Goal: Task Accomplishment & Management: Manage account settings

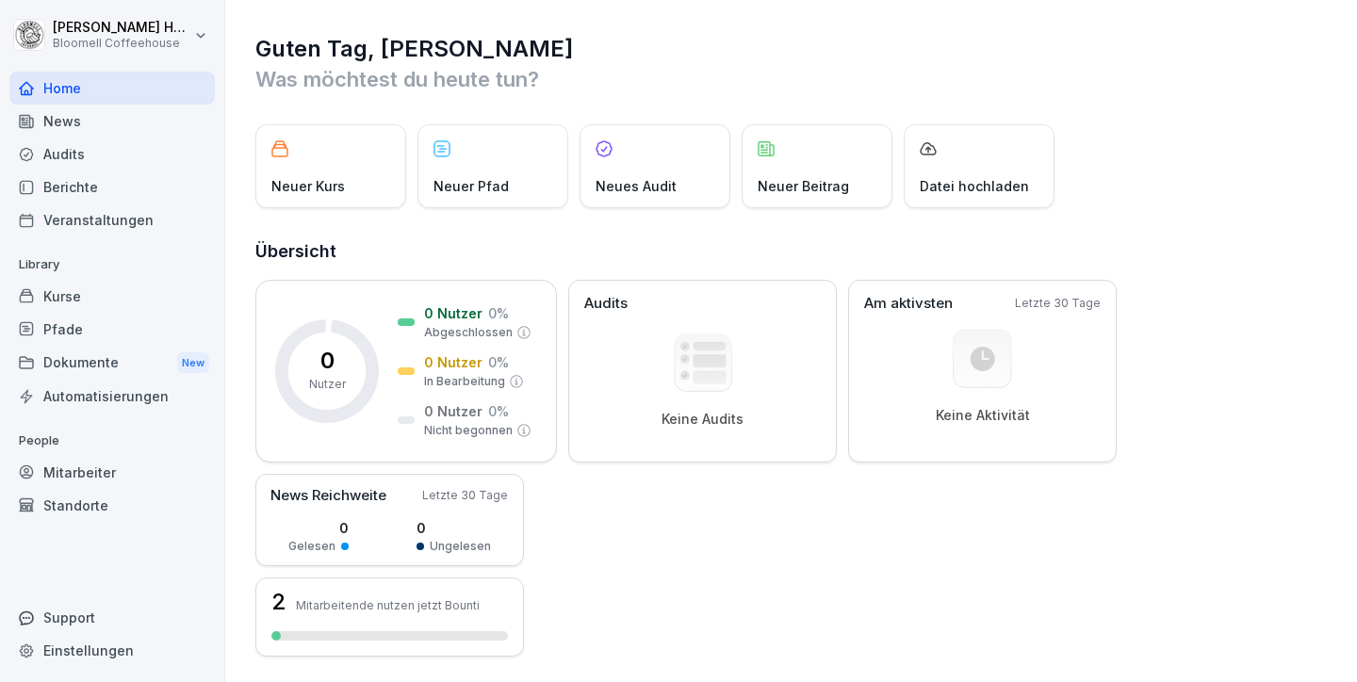
click at [93, 476] on div "Mitarbeiter" at bounding box center [111, 472] width 205 height 33
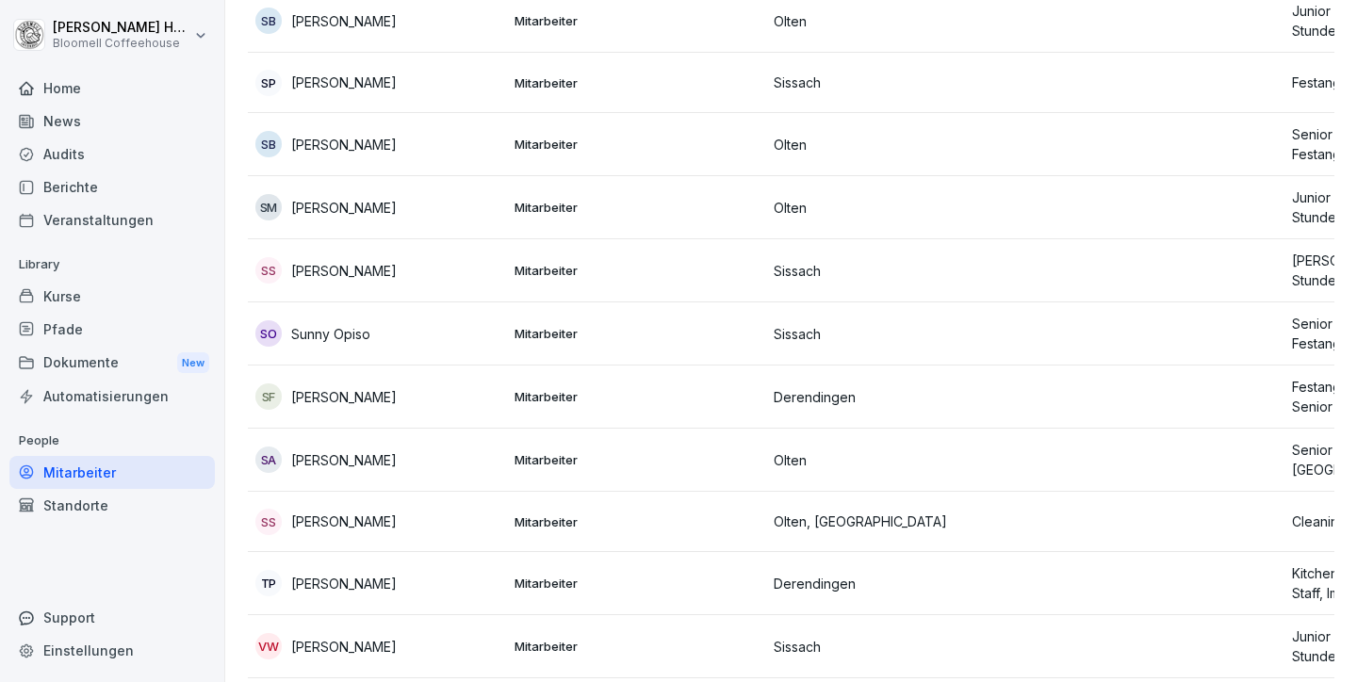
click at [568, 513] on p "Mitarbeiter" at bounding box center [636, 521] width 244 height 17
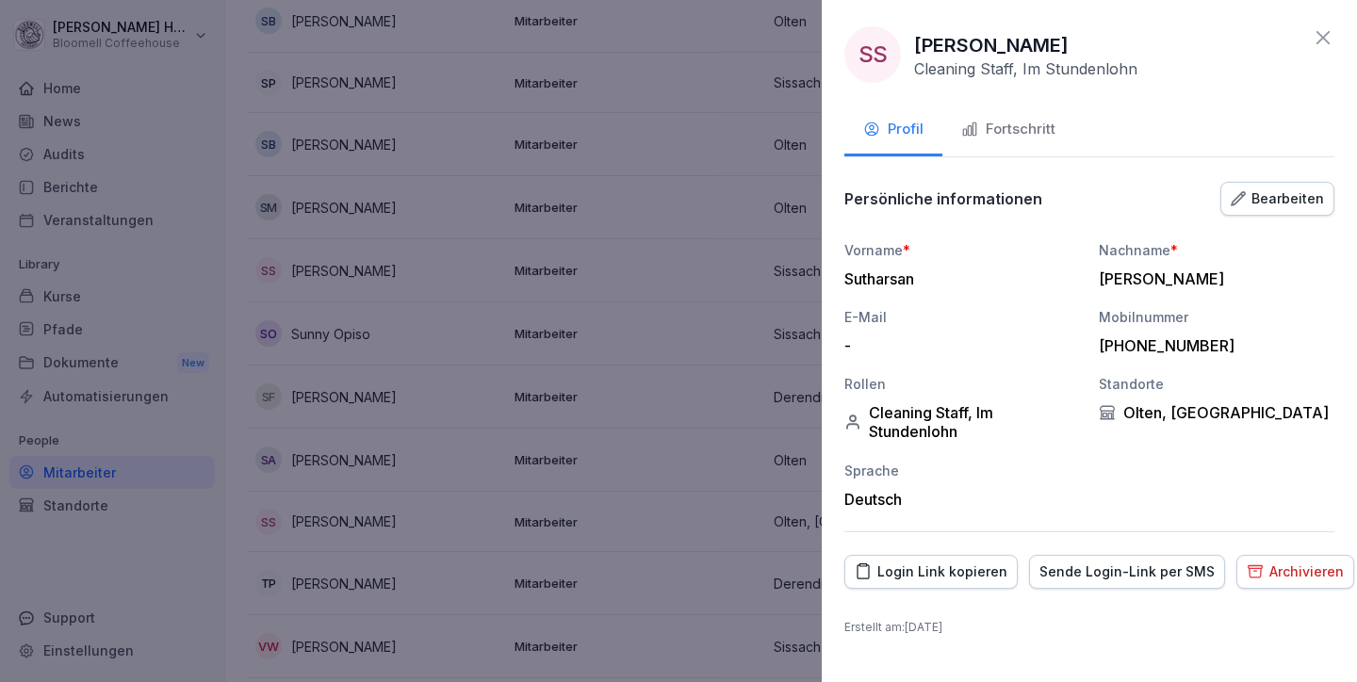
click at [1280, 569] on div "Archivieren" at bounding box center [1294, 572] width 97 height 21
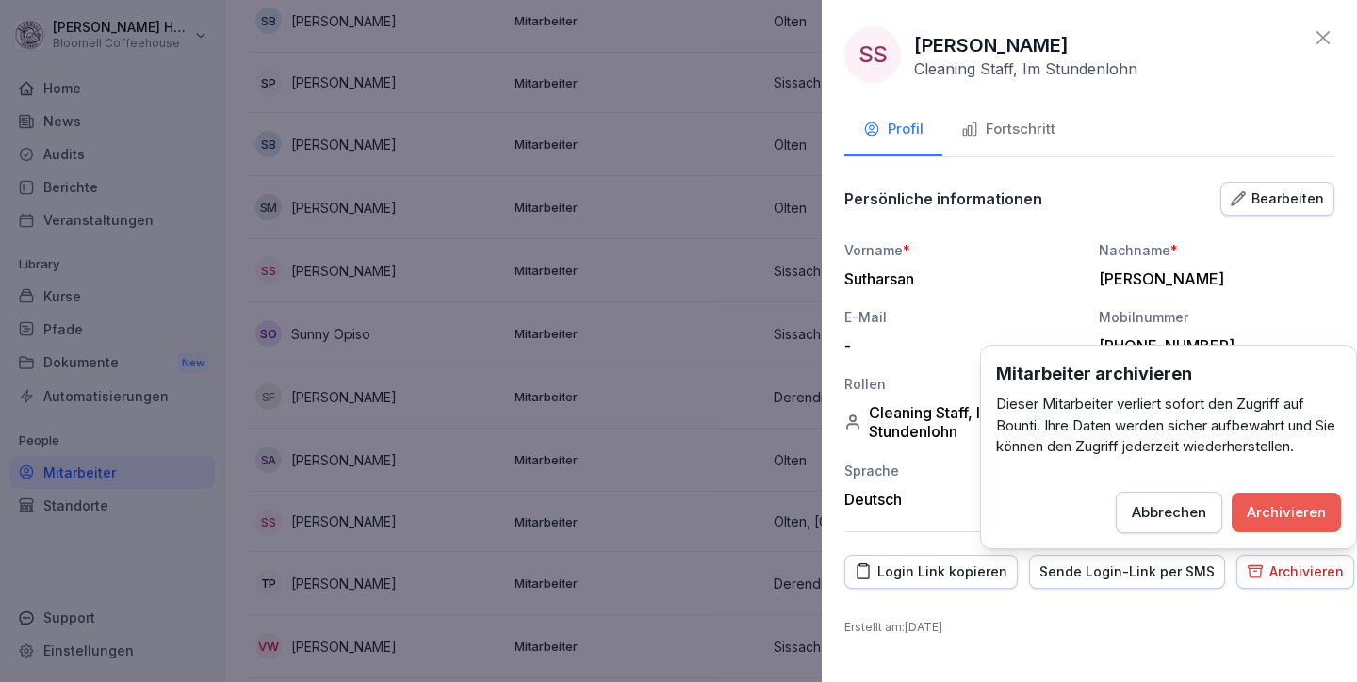
click at [1290, 513] on div "Archivieren" at bounding box center [1285, 512] width 79 height 21
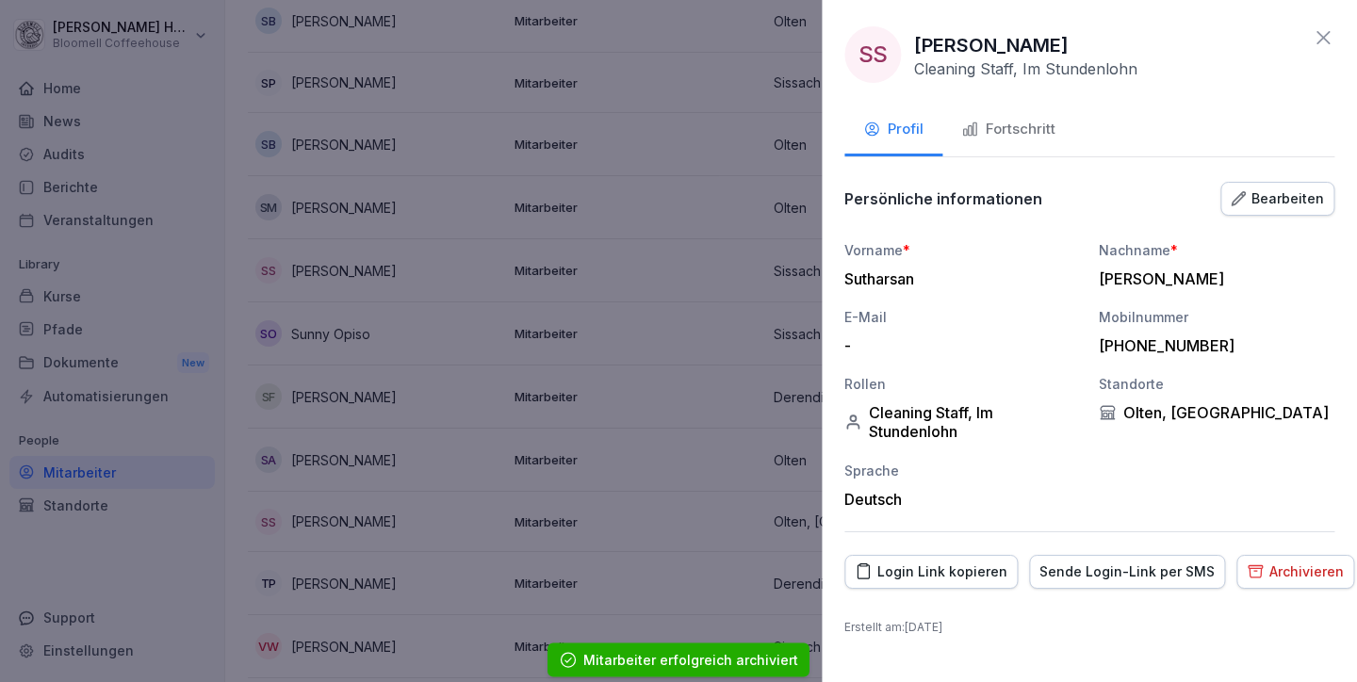
scroll to position [2516, 0]
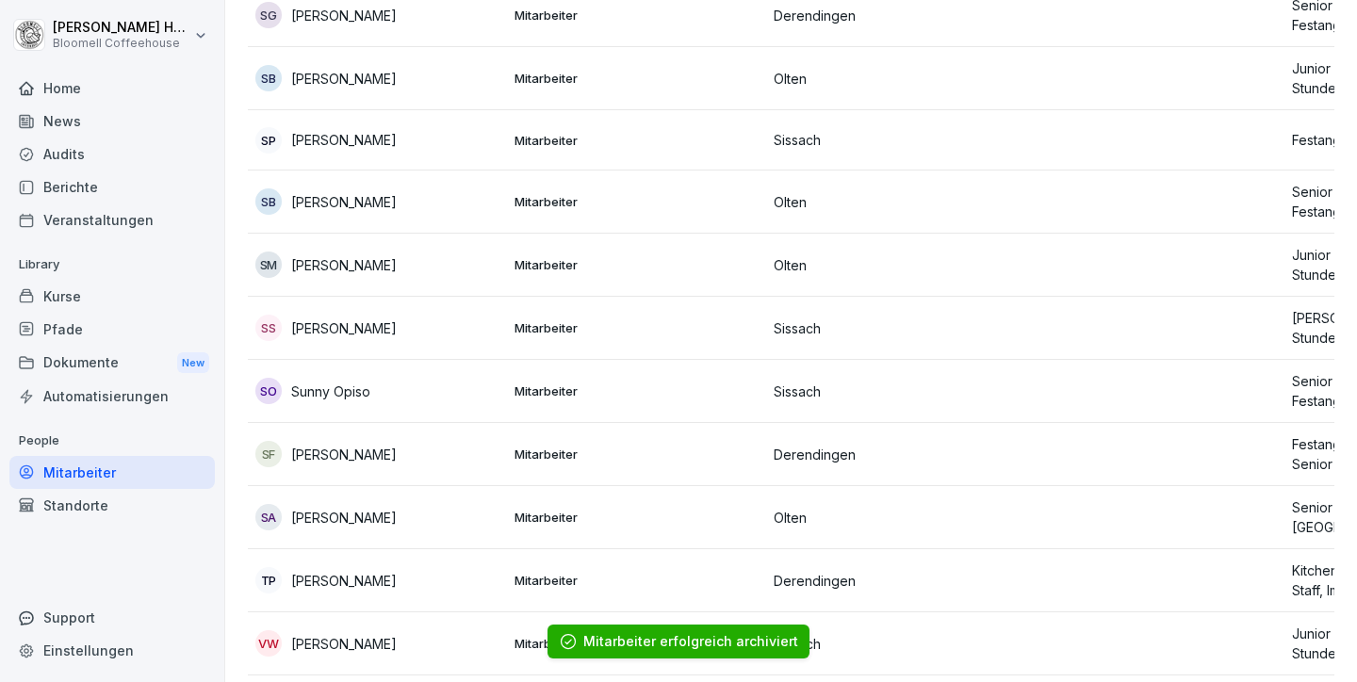
click at [390, 571] on p "Thinesh Pathmanayagam" at bounding box center [344, 581] width 106 height 20
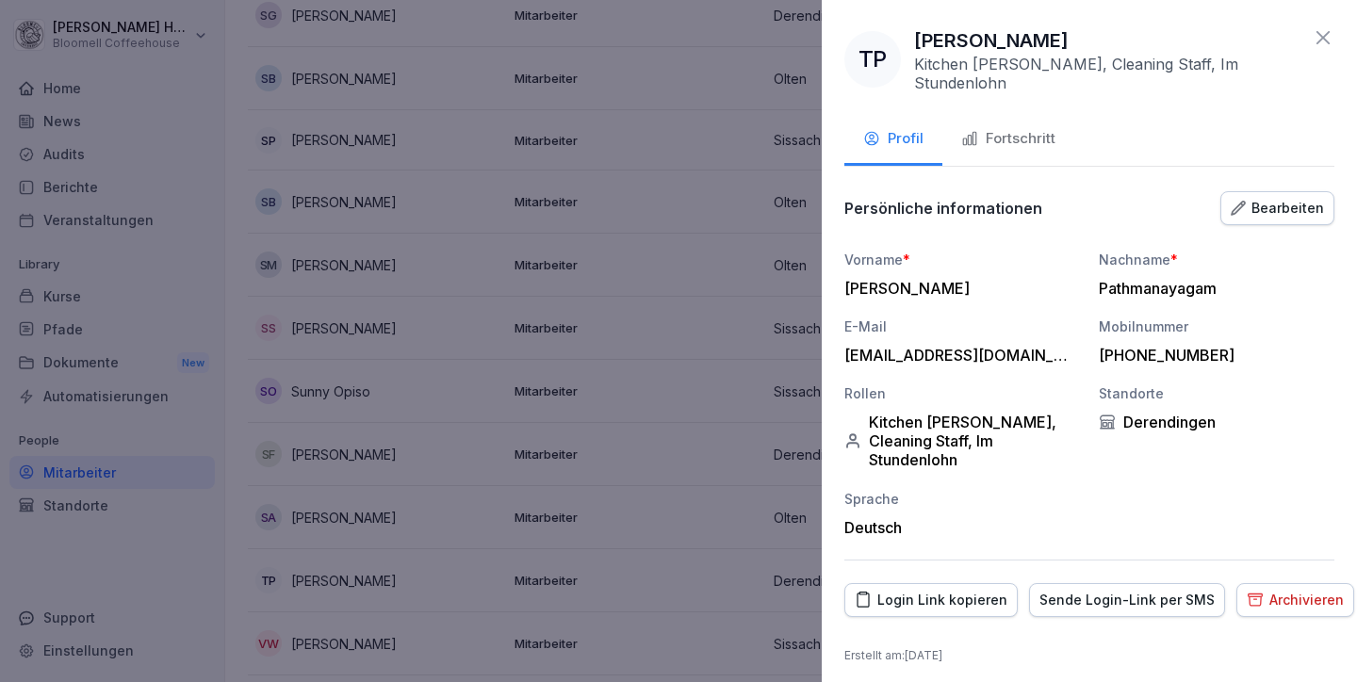
click at [1277, 590] on div "Archivieren" at bounding box center [1294, 600] width 97 height 21
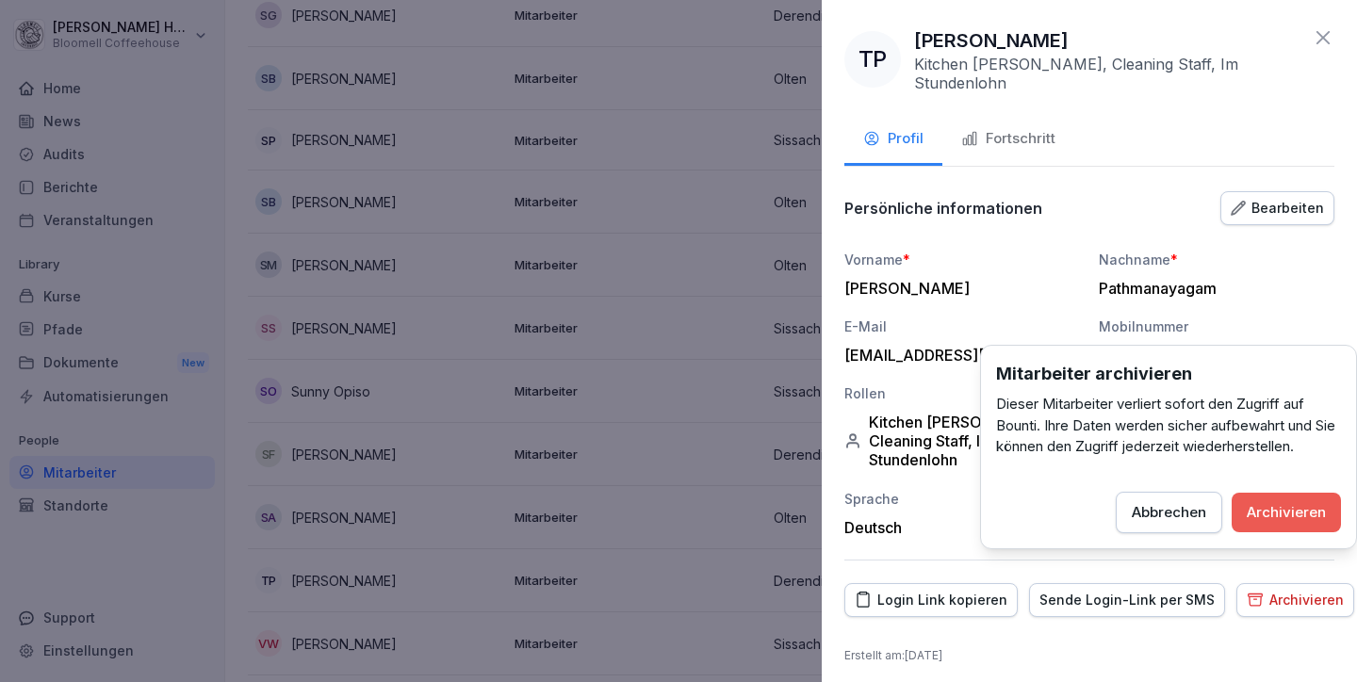
click at [1305, 512] on div "Archivieren" at bounding box center [1285, 512] width 79 height 21
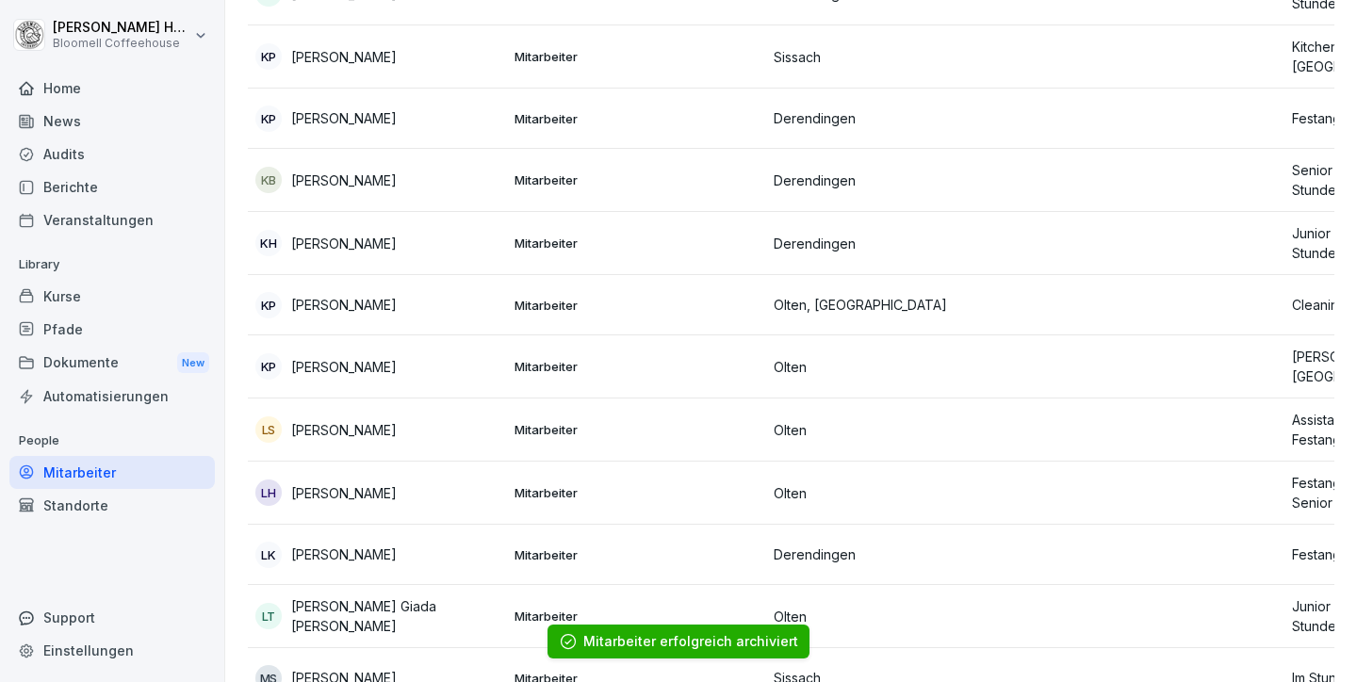
scroll to position [1215, 0]
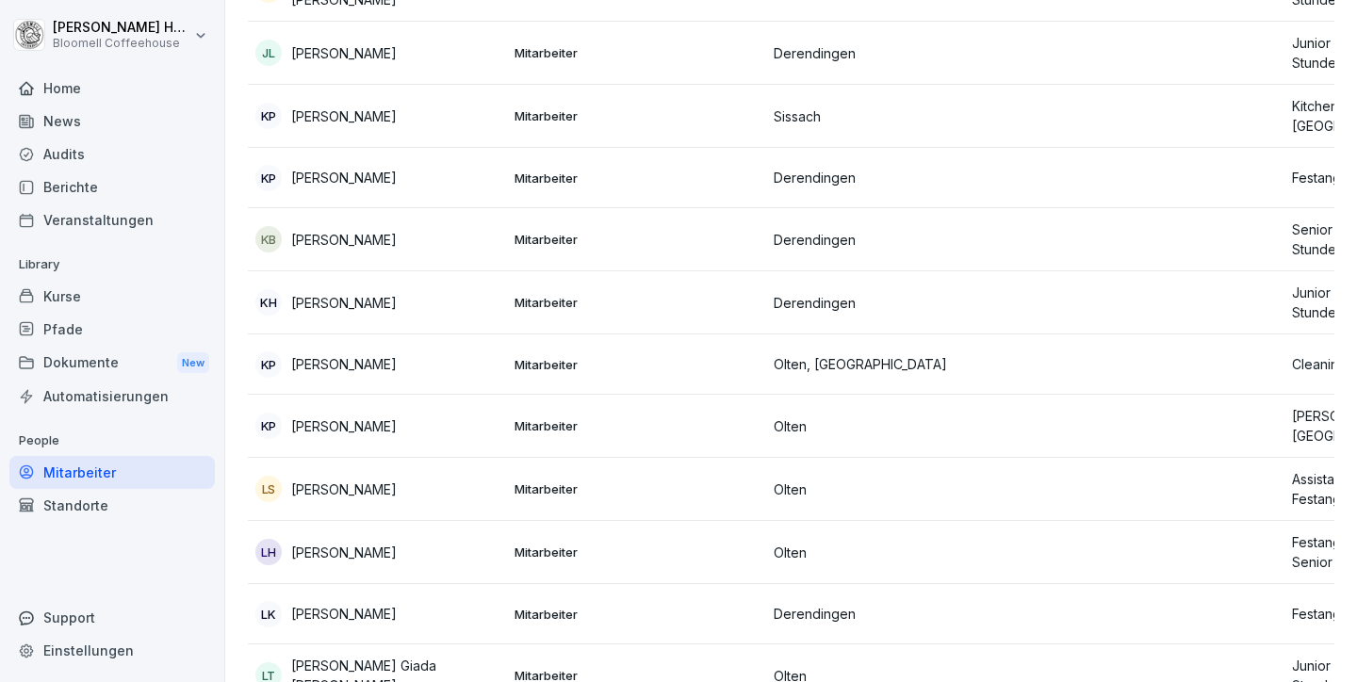
click at [397, 354] on p "Kirija Pathmanagayam" at bounding box center [344, 364] width 106 height 20
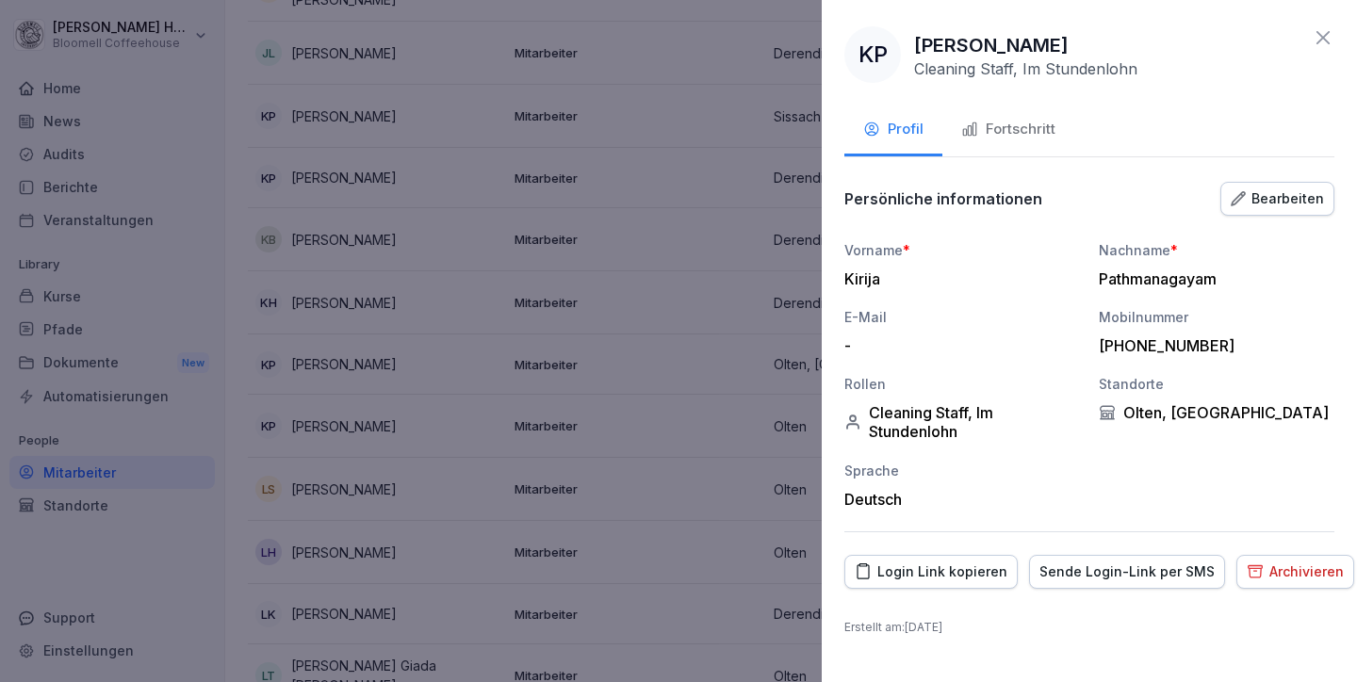
click at [1279, 577] on div "Archivieren" at bounding box center [1294, 572] width 97 height 21
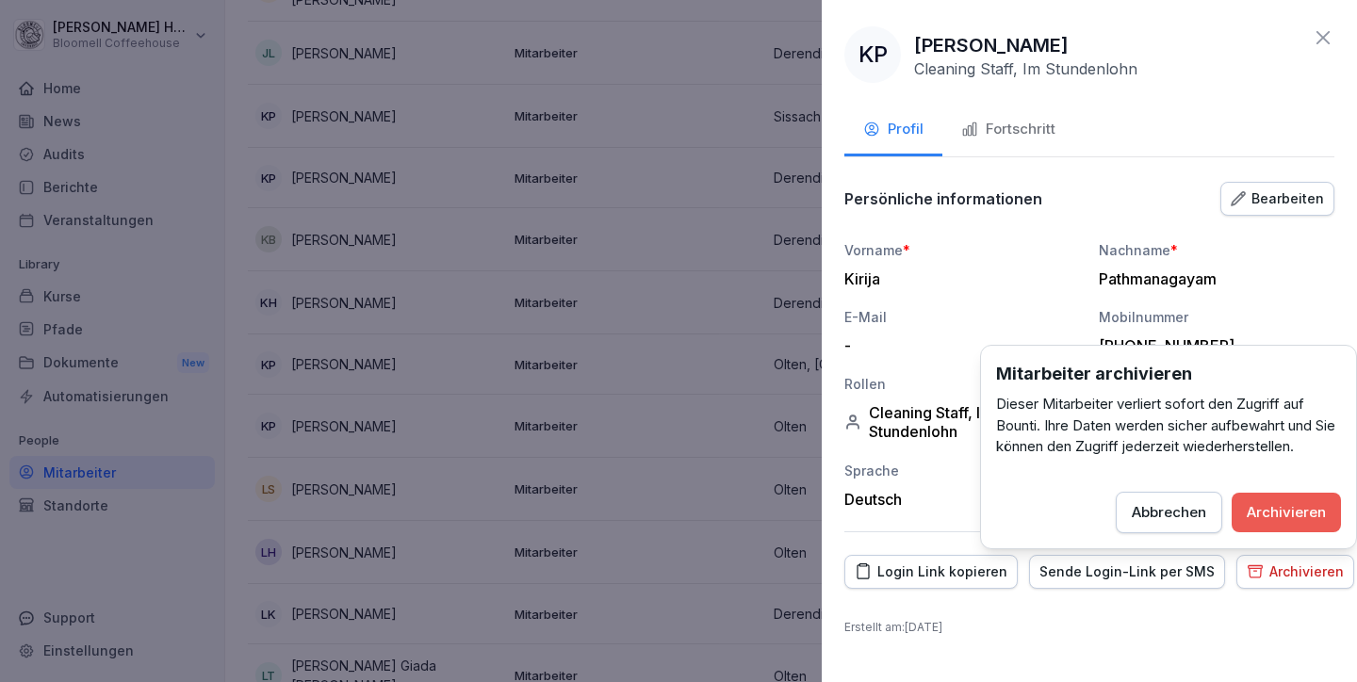
click at [1284, 513] on div "Archivieren" at bounding box center [1285, 512] width 79 height 21
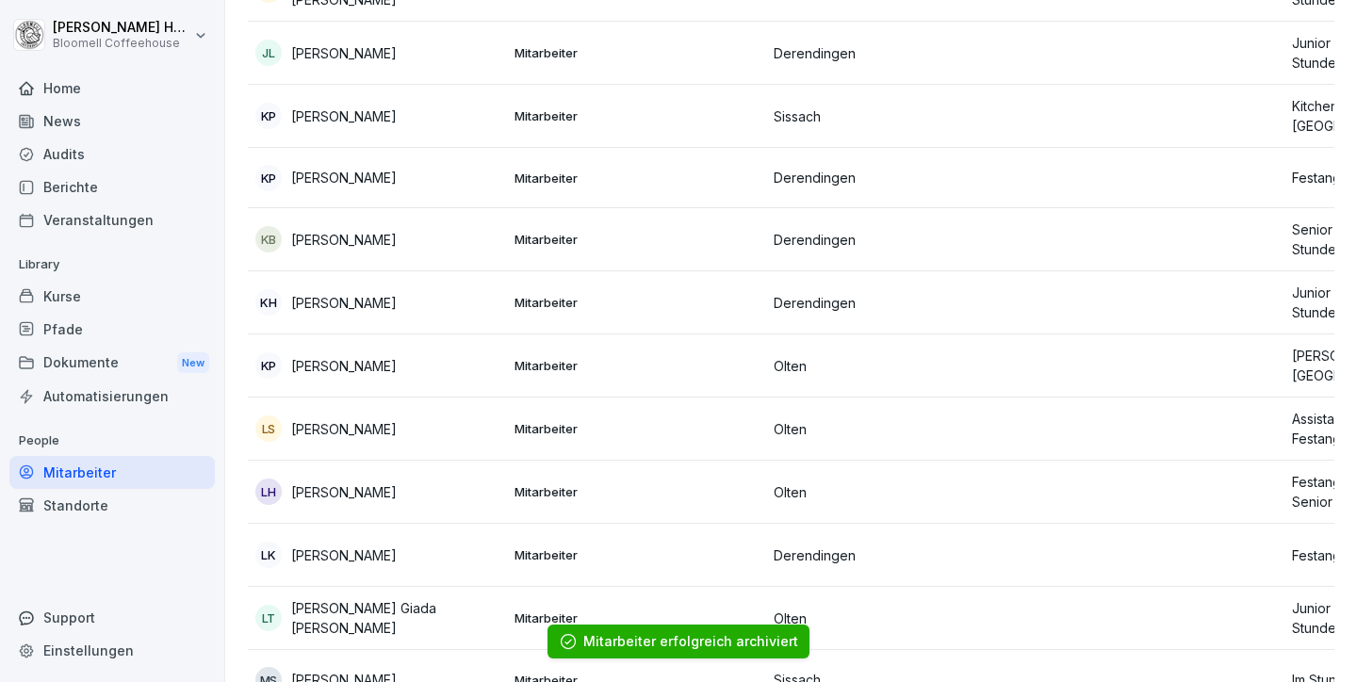
scroll to position [855, 0]
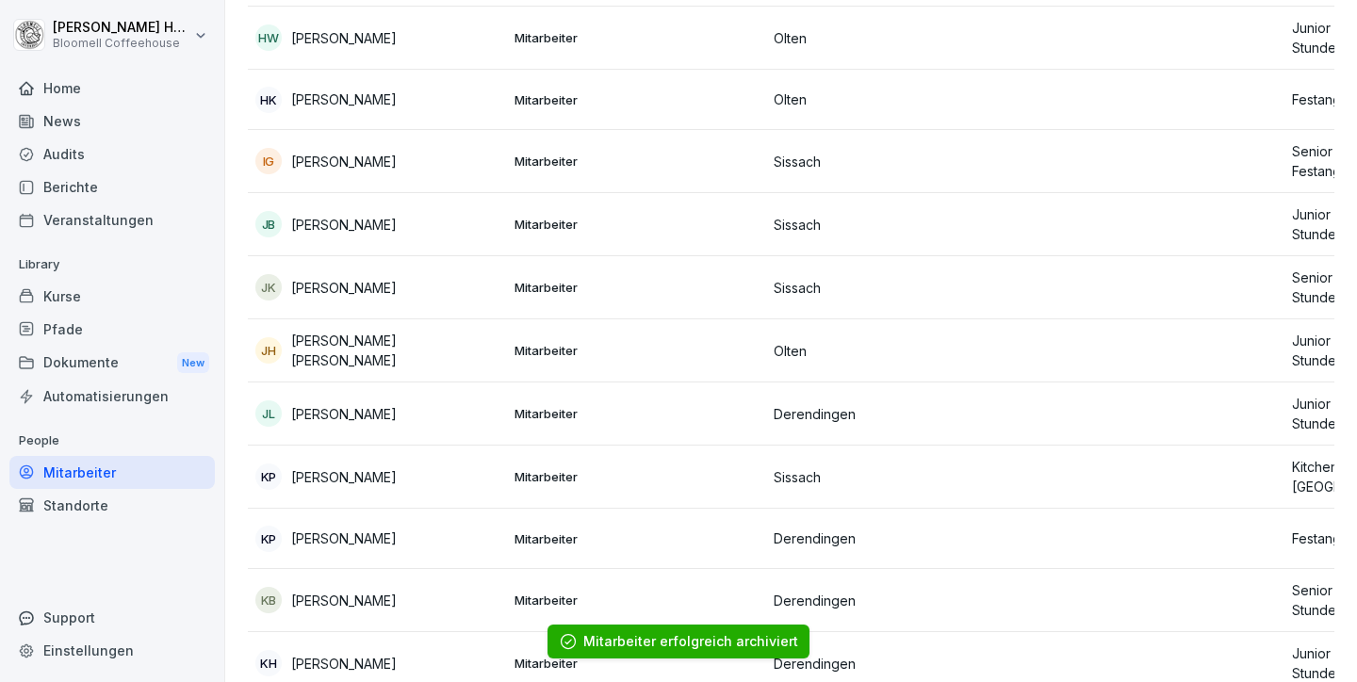
click at [550, 468] on p "Mitarbeiter" at bounding box center [636, 476] width 244 height 17
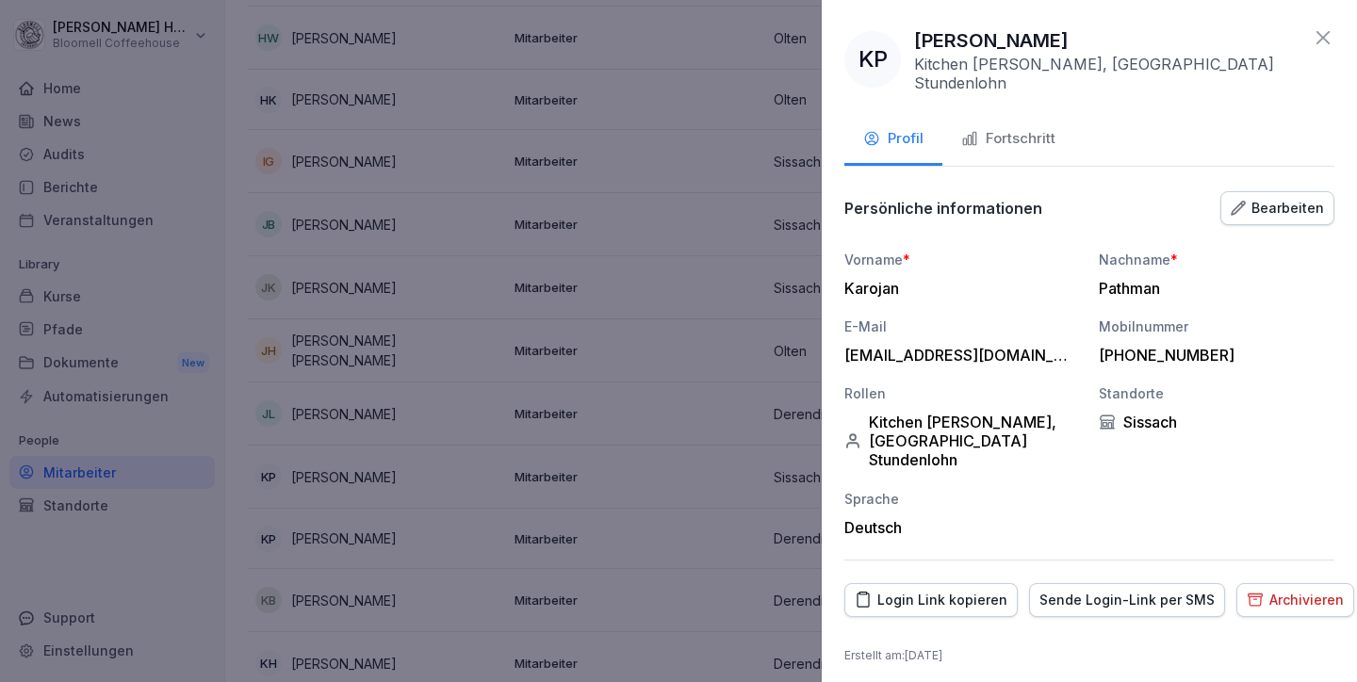
click at [1286, 590] on div "Archivieren" at bounding box center [1294, 600] width 97 height 21
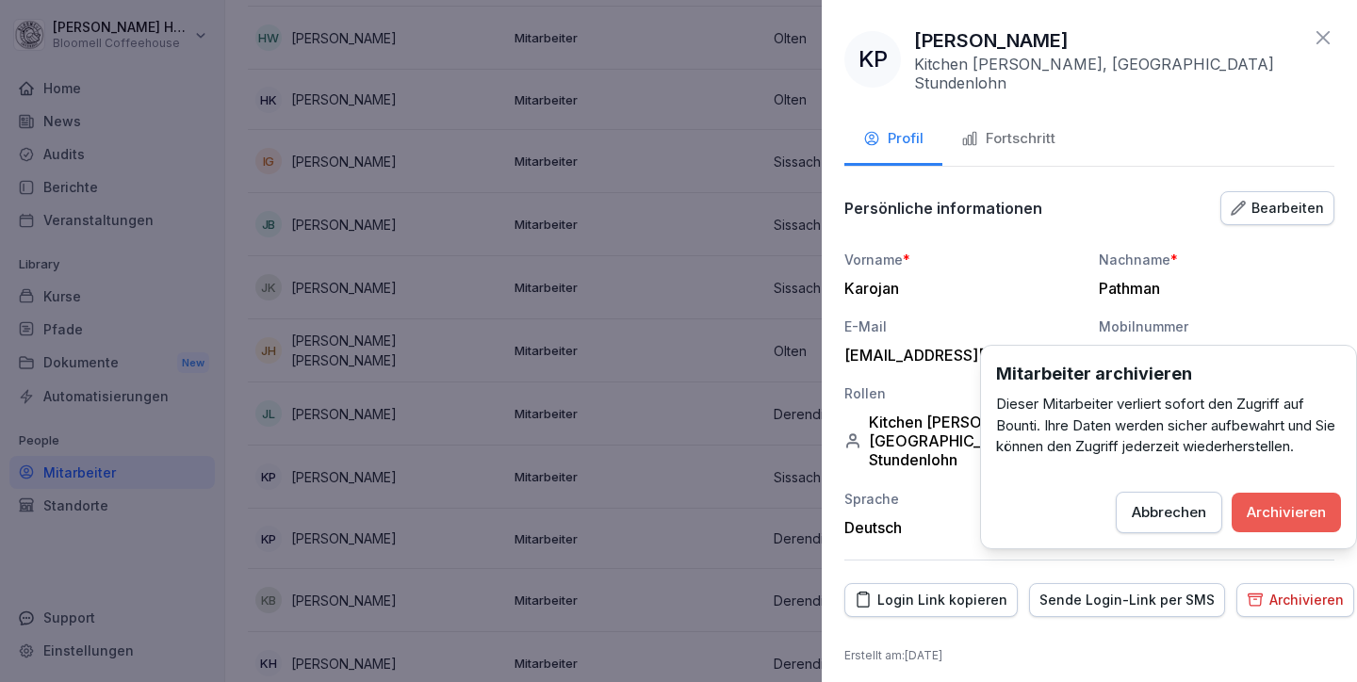
click at [1291, 511] on div "Archivieren" at bounding box center [1285, 512] width 79 height 21
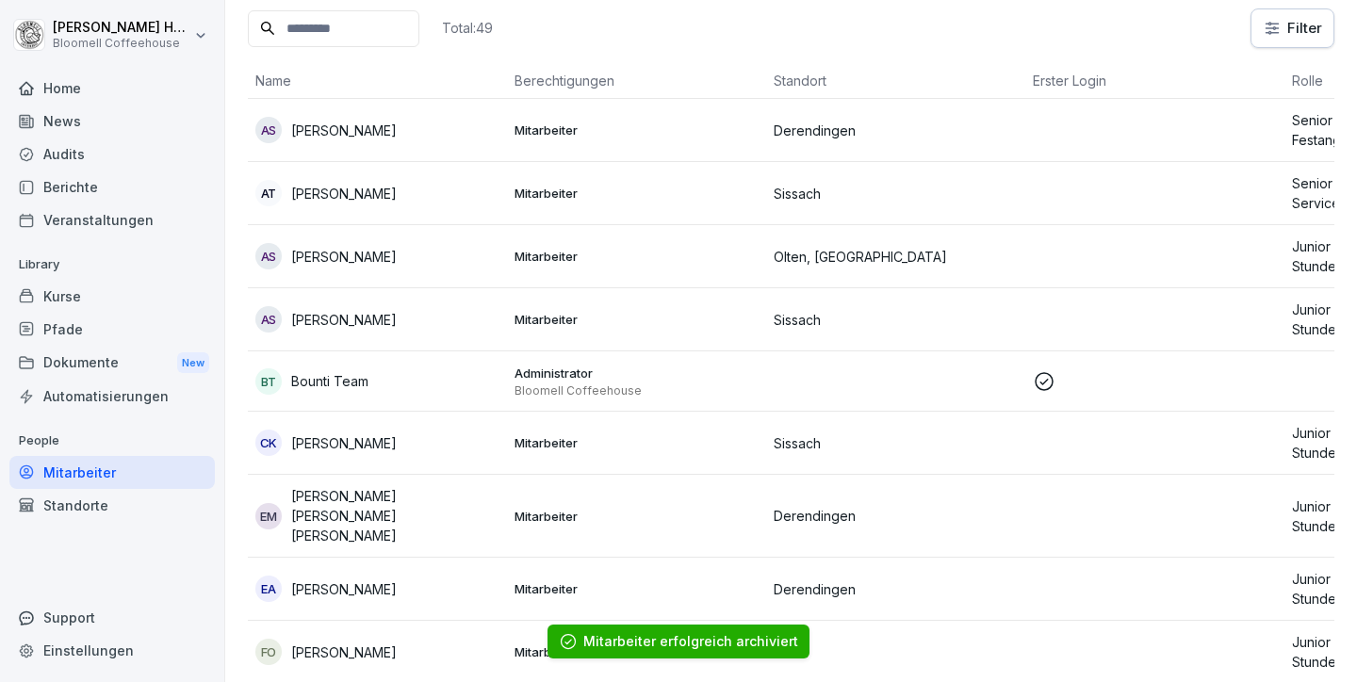
scroll to position [0, 0]
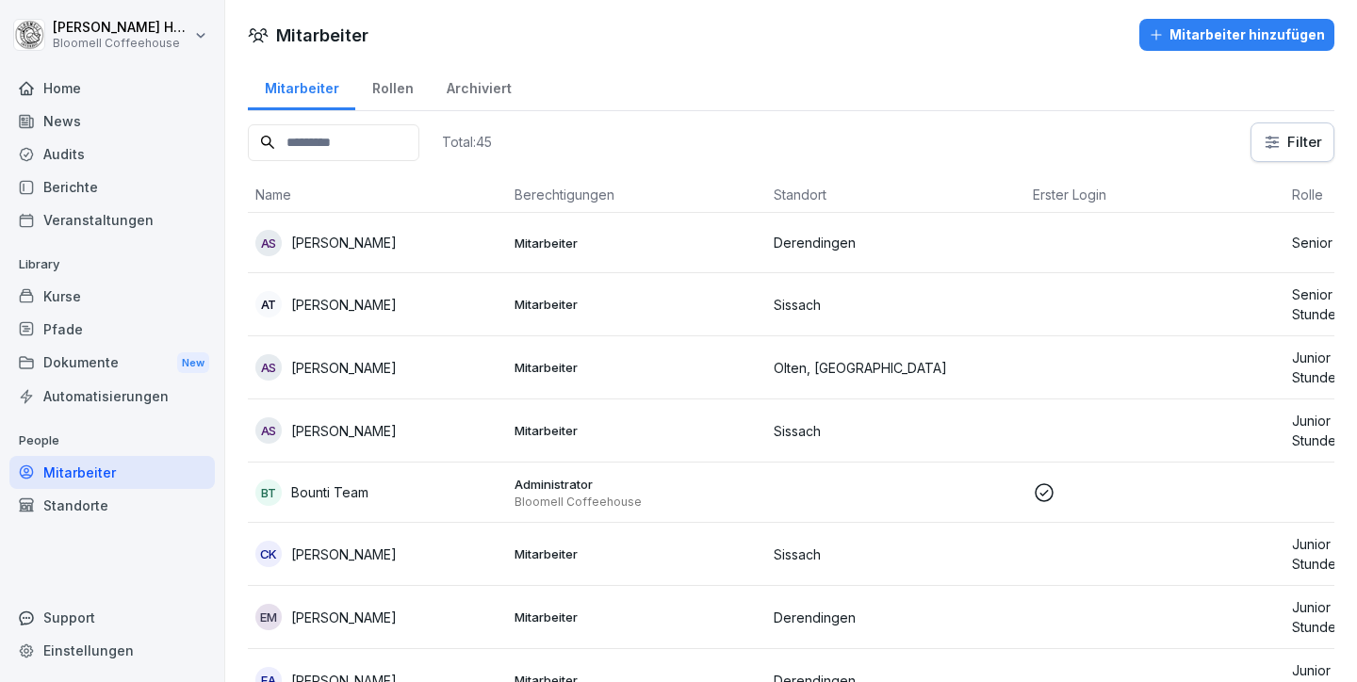
click at [367, 146] on input at bounding box center [333, 142] width 171 height 37
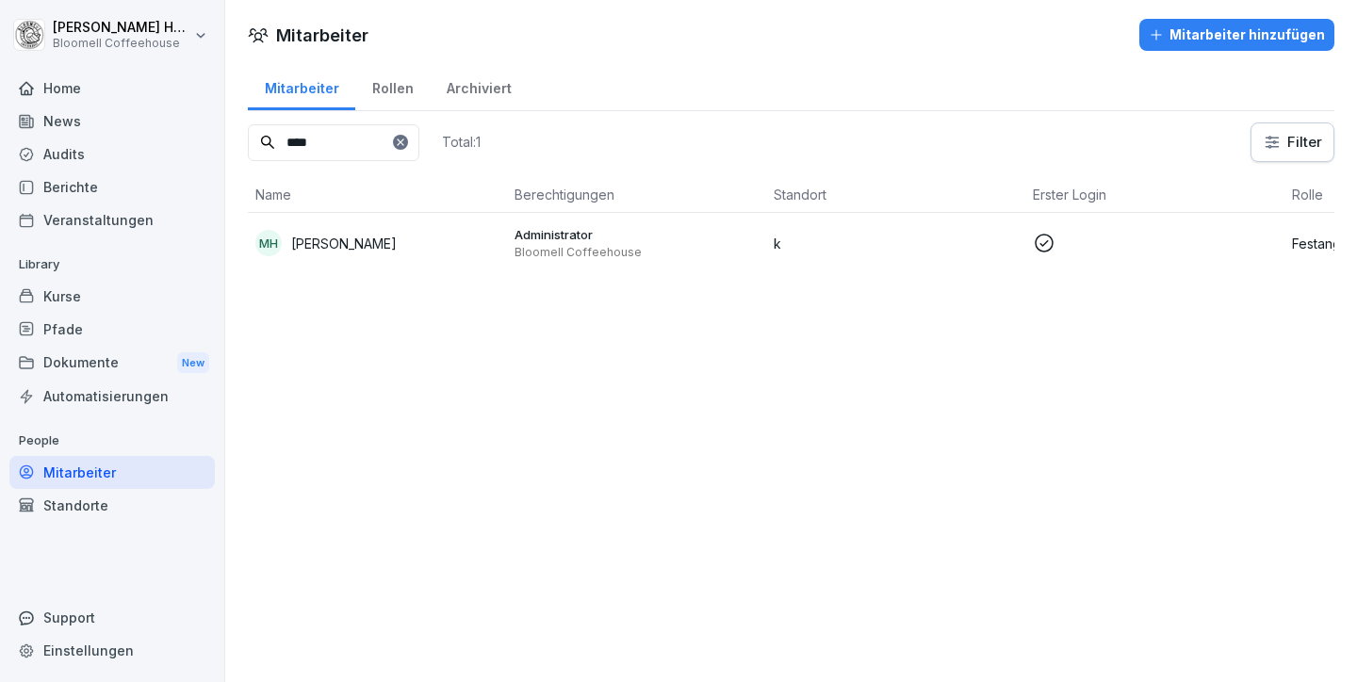
type input "****"
click at [403, 143] on icon at bounding box center [400, 141] width 7 height 7
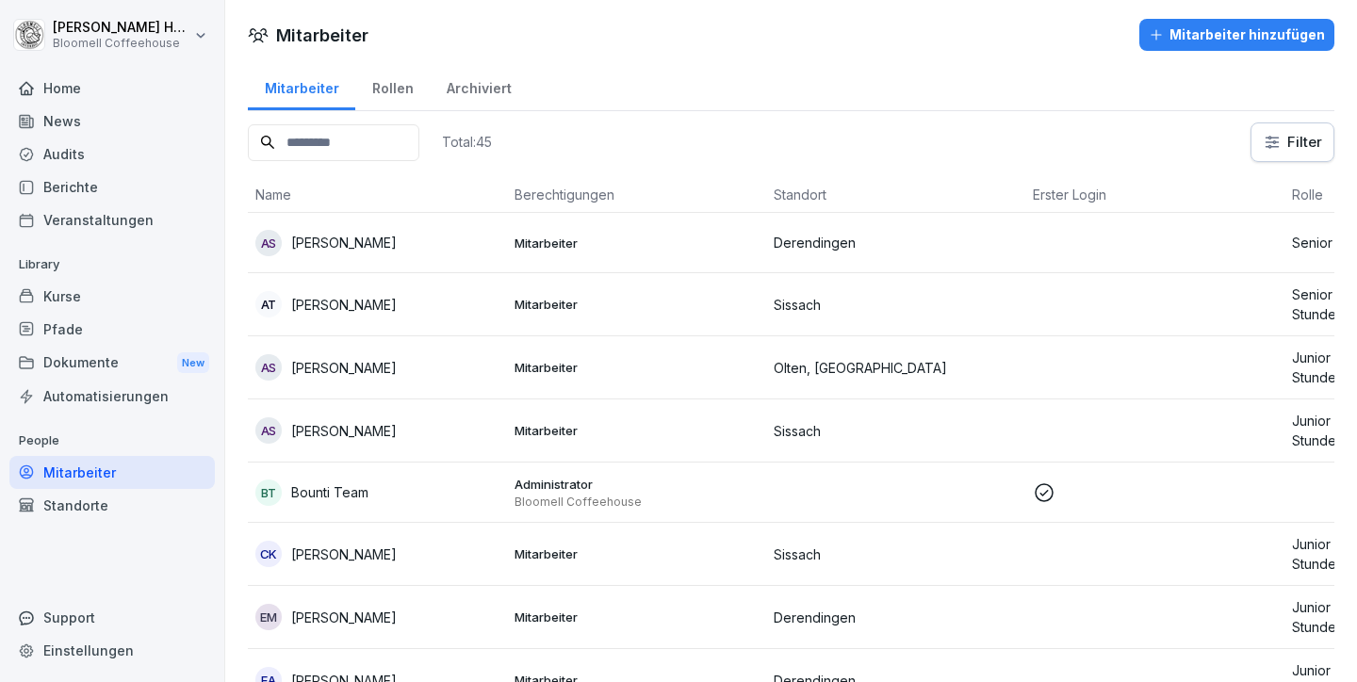
click at [330, 150] on input at bounding box center [333, 142] width 171 height 37
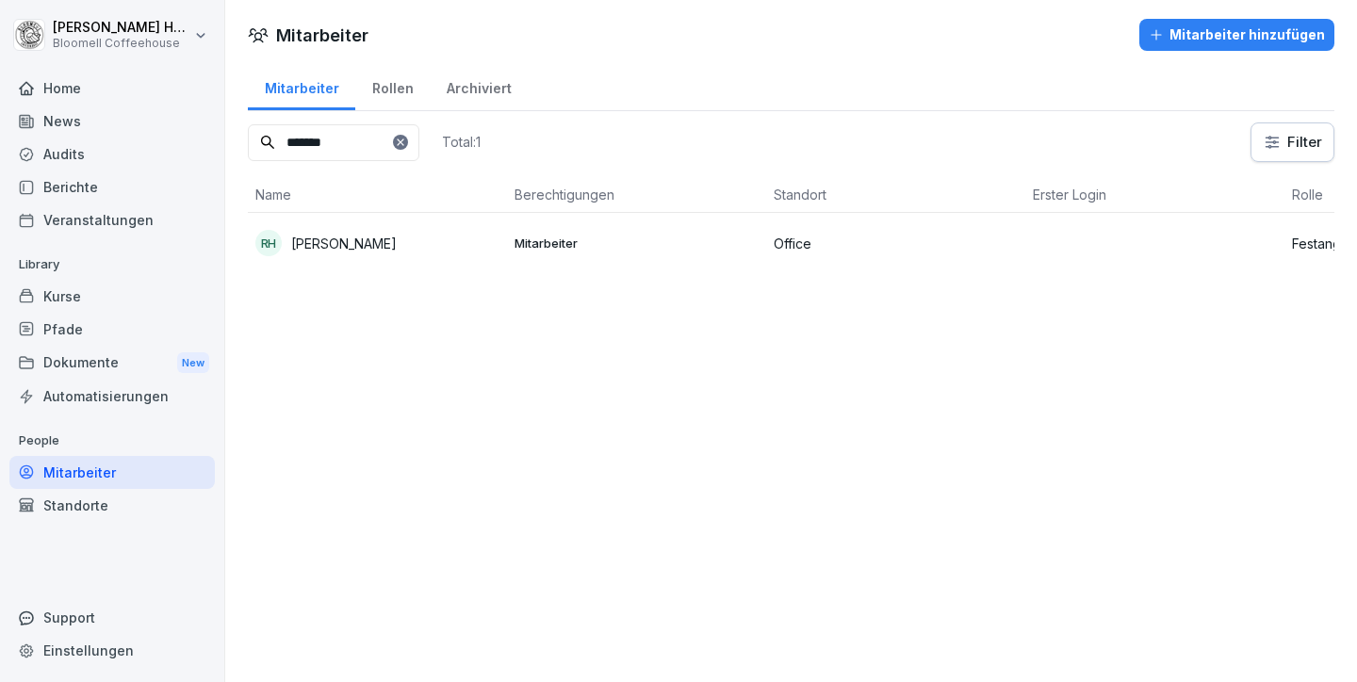
type input "*******"
click at [577, 240] on p "Mitarbeiter" at bounding box center [636, 243] width 244 height 17
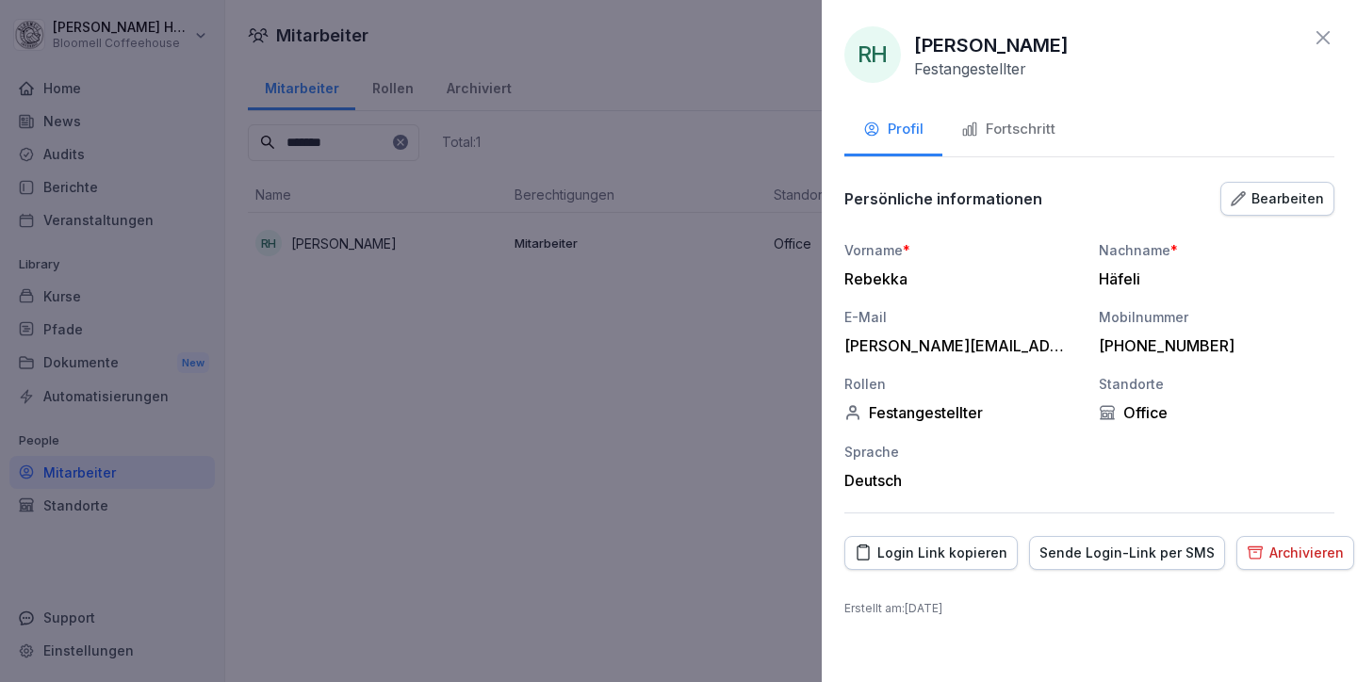
click at [1331, 27] on icon at bounding box center [1322, 37] width 23 height 23
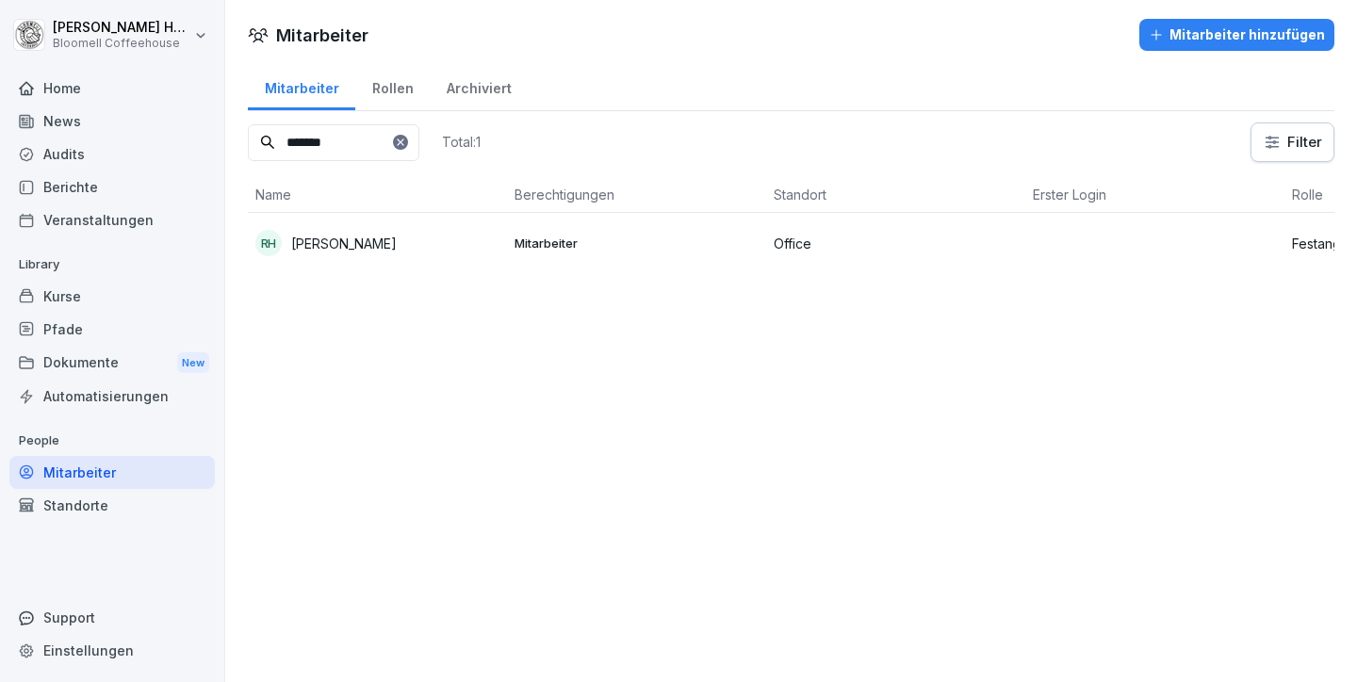
click at [408, 149] on div at bounding box center [400, 142] width 15 height 15
click at [403, 139] on icon at bounding box center [400, 141] width 7 height 7
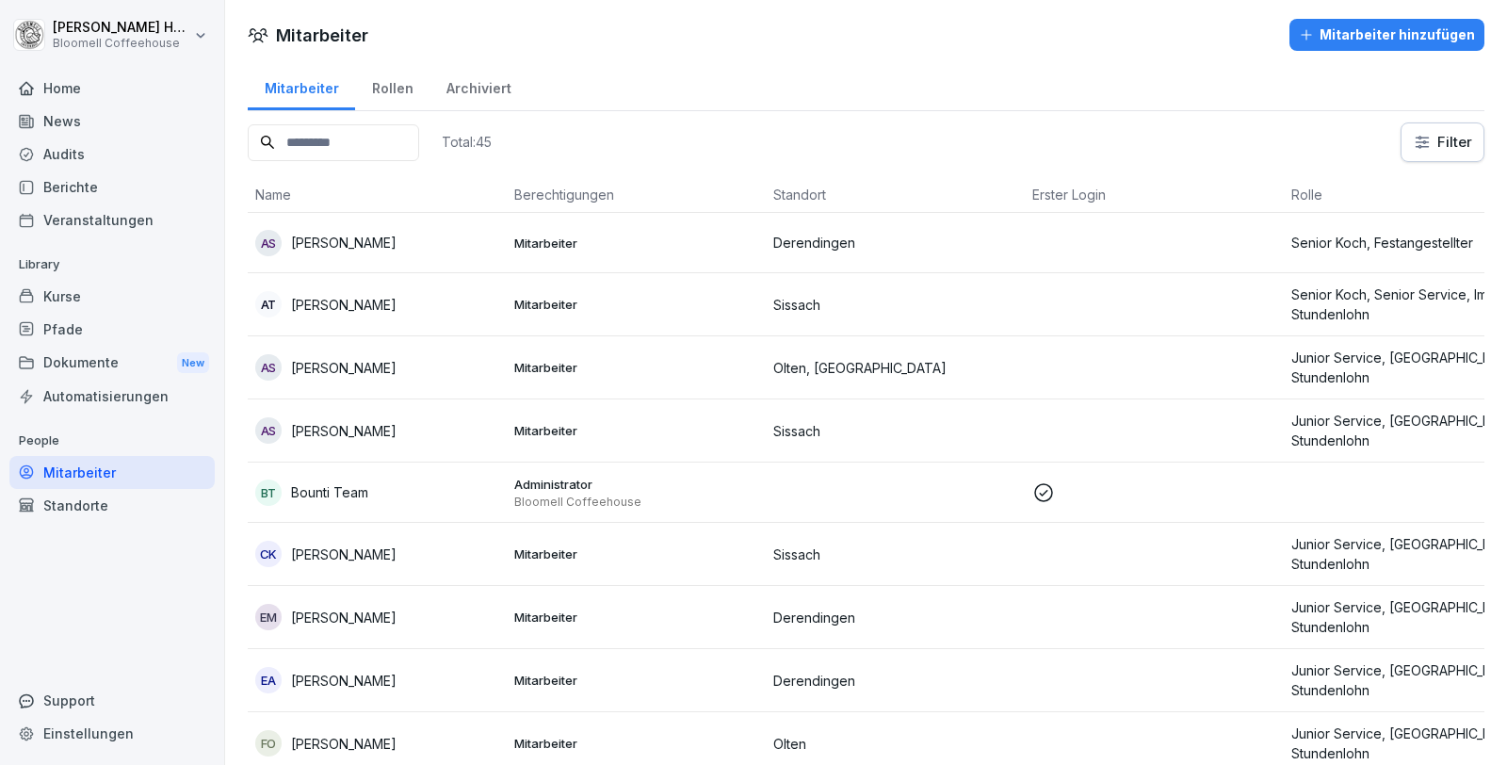
click at [1356, 257] on td "Senior Koch, Festangestellter" at bounding box center [1413, 243] width 259 height 60
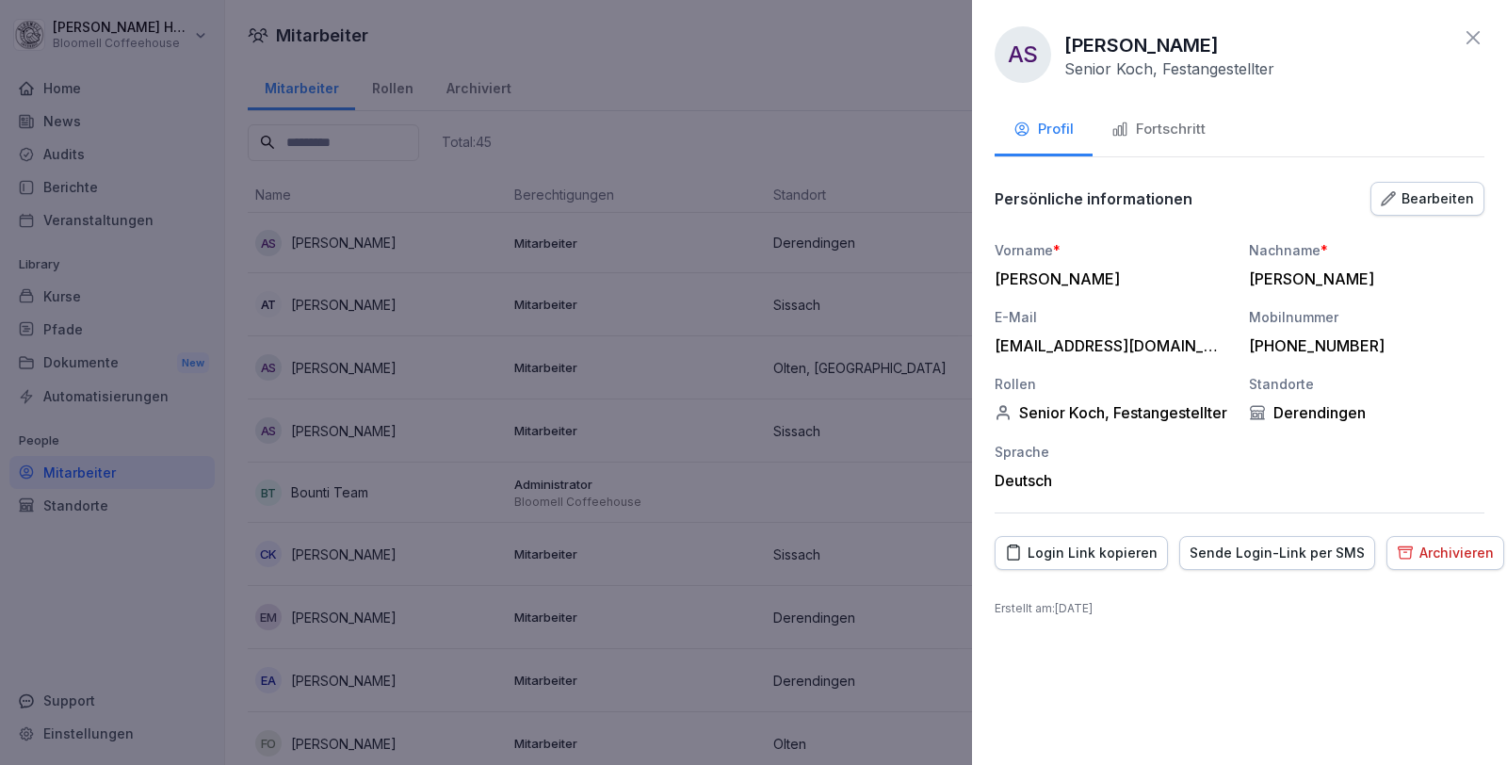
click at [1356, 191] on div "Bearbeiten" at bounding box center [1427, 198] width 93 height 21
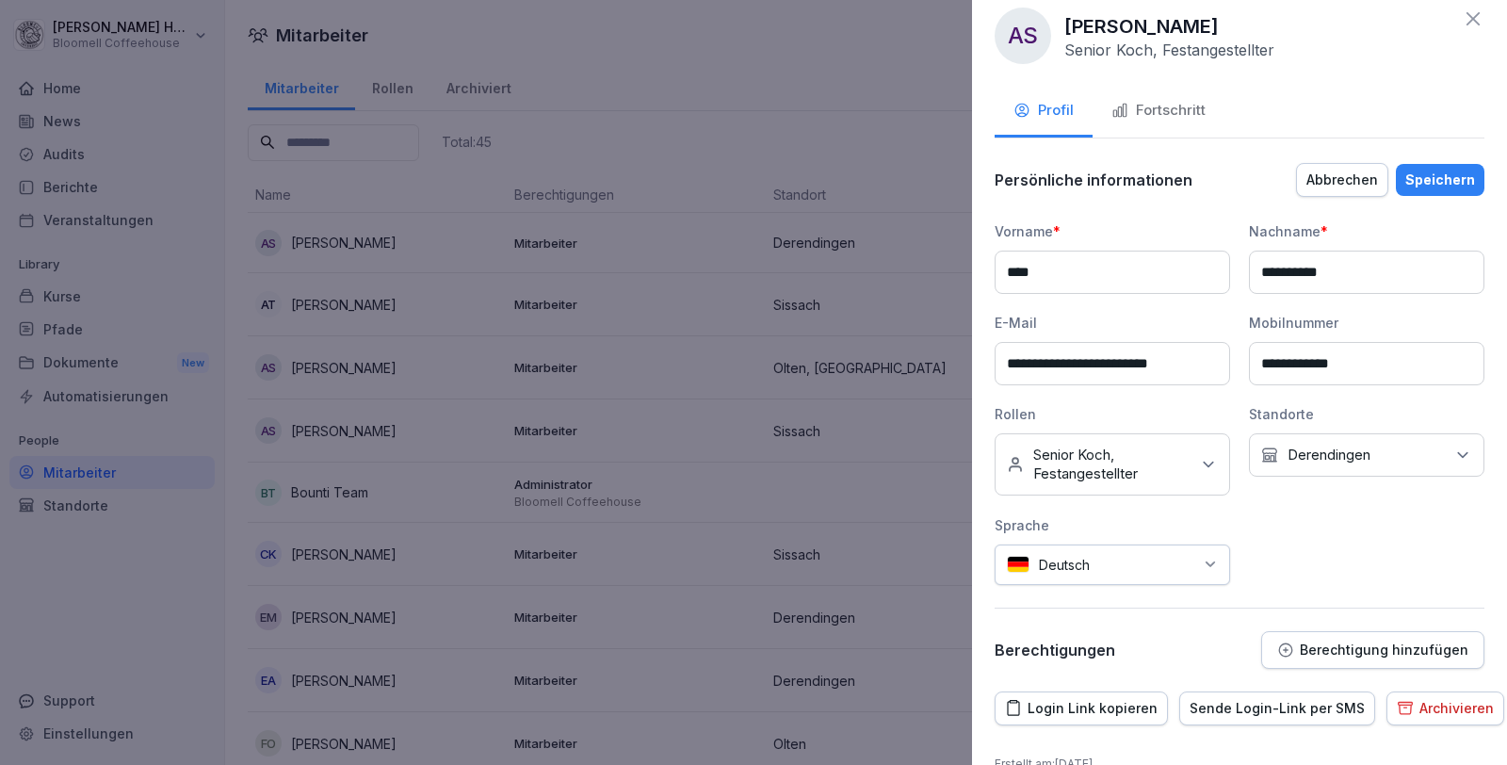
scroll to position [52, 0]
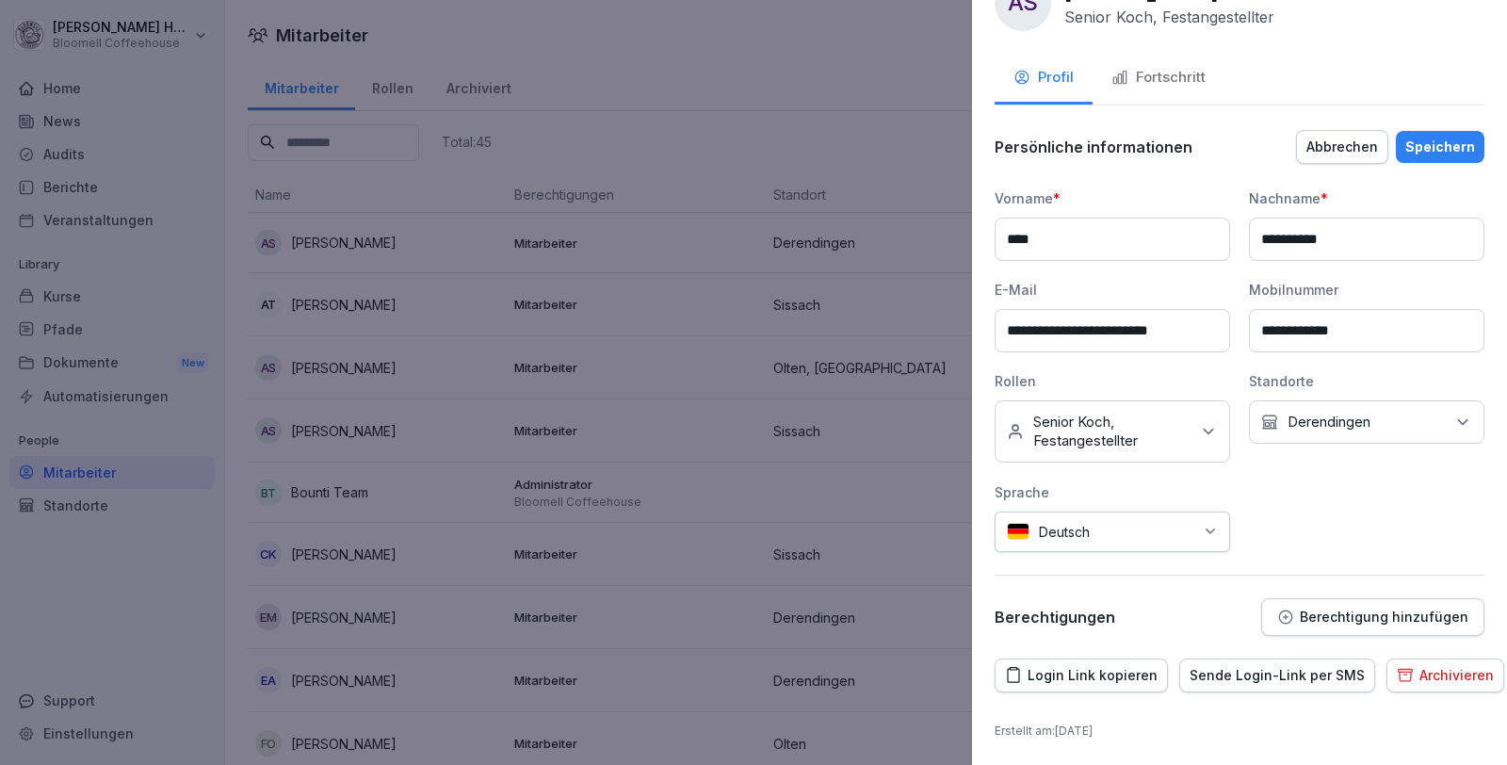
click at [1124, 424] on p "Senior Koch, Festangestellter" at bounding box center [1112, 432] width 156 height 38
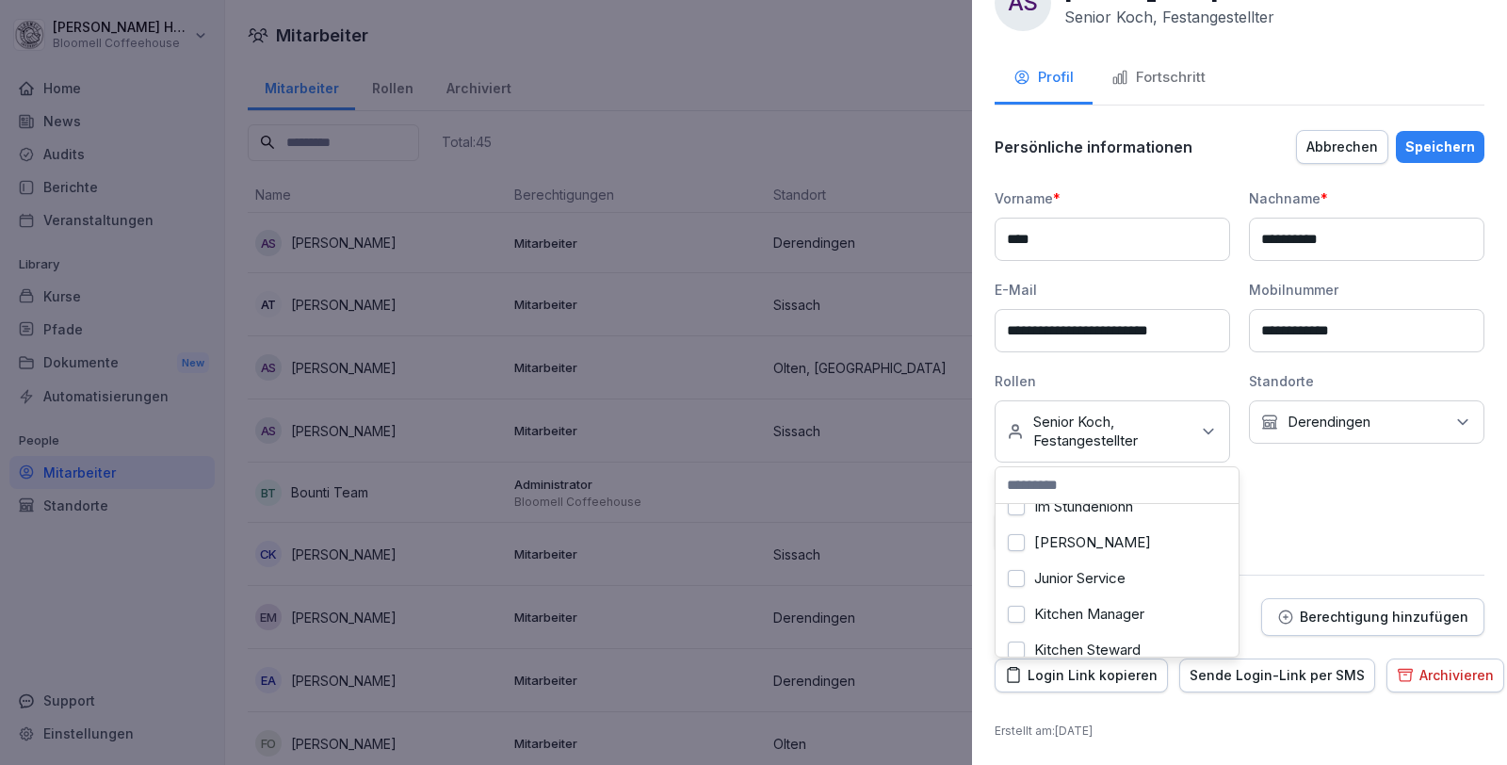
scroll to position [180, 0]
click at [1122, 595] on label "Kitchen Manager" at bounding box center [1089, 597] width 110 height 17
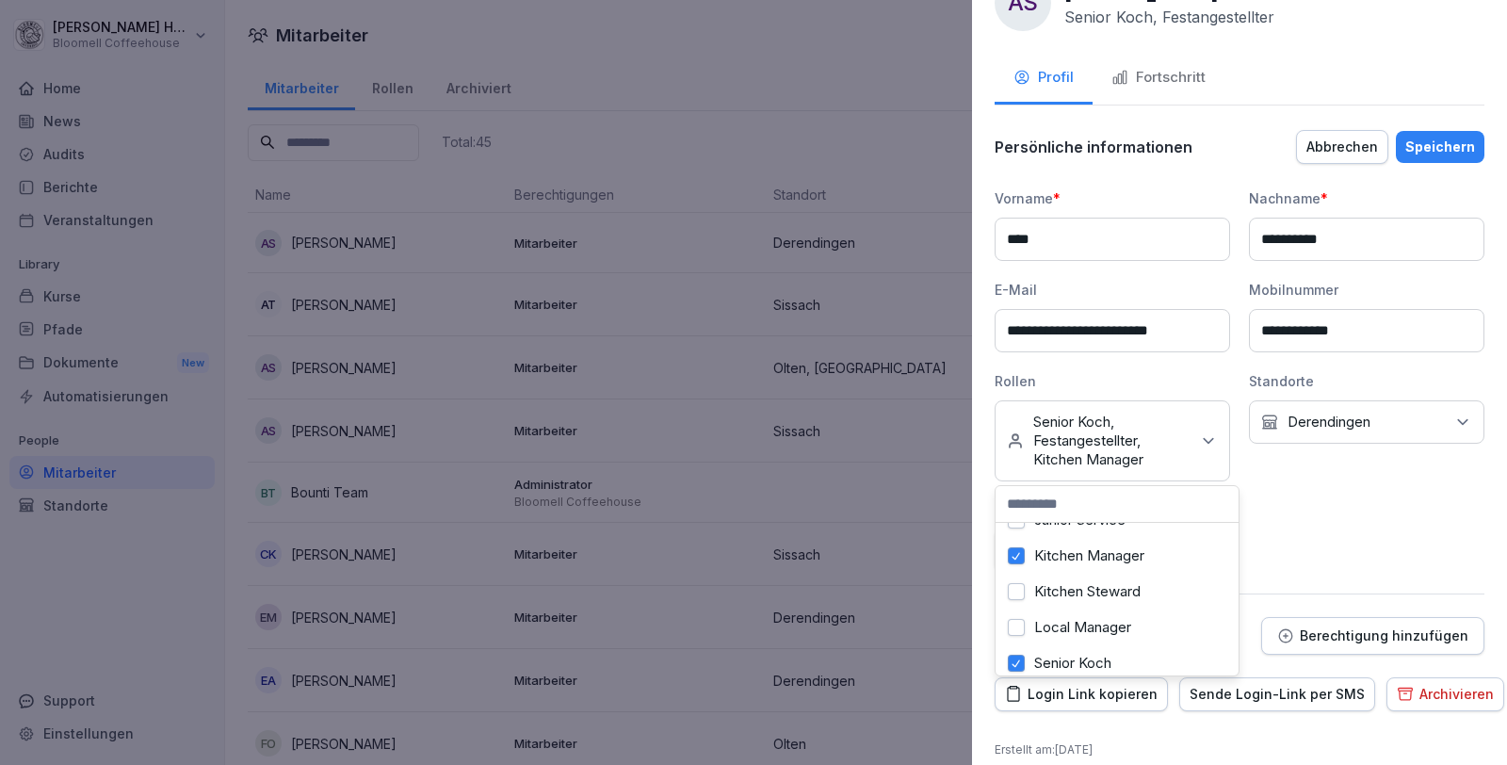
scroll to position [301, 0]
click at [1346, 511] on div "**********" at bounding box center [1240, 379] width 490 height 383
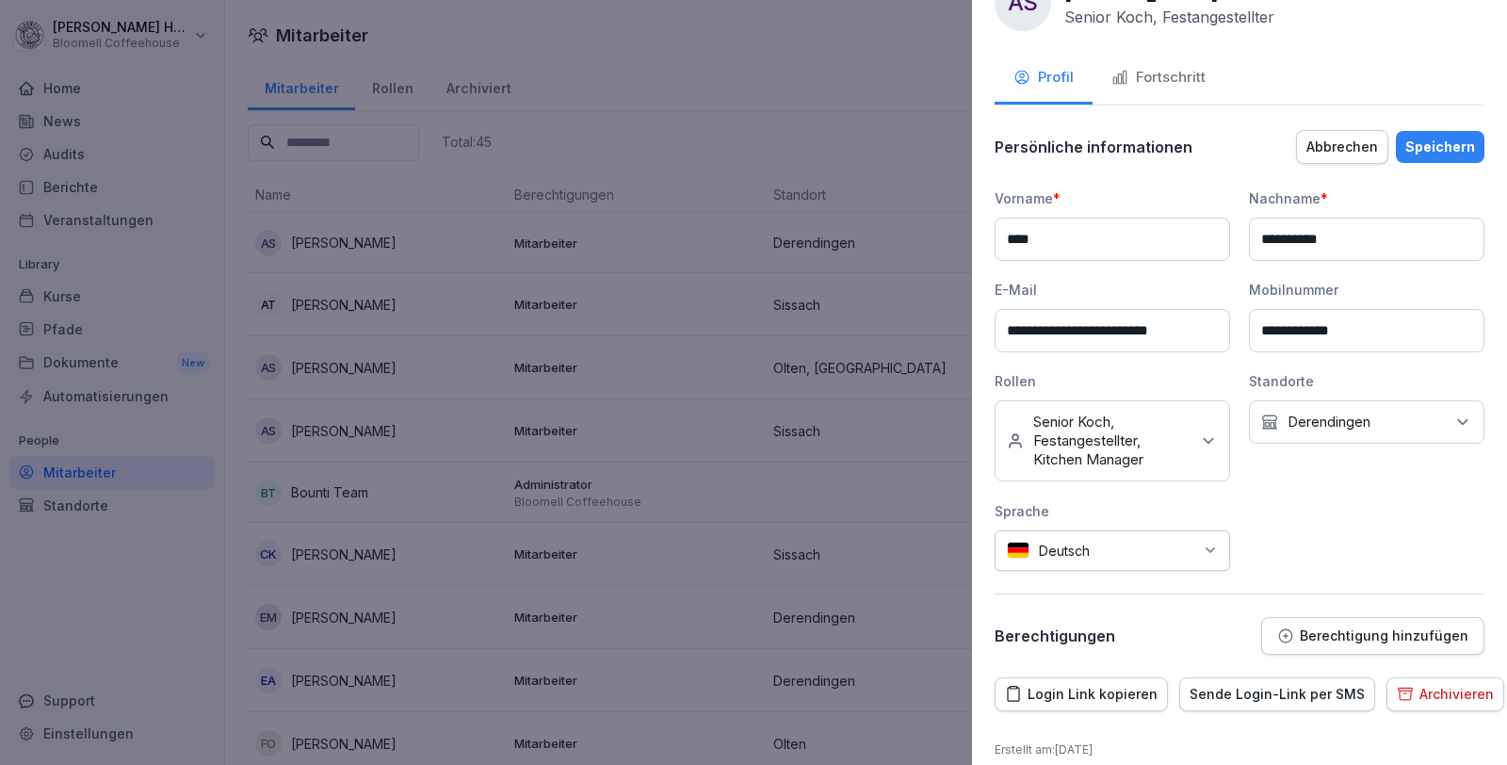
click at [1356, 148] on div "Speichern" at bounding box center [1441, 147] width 70 height 21
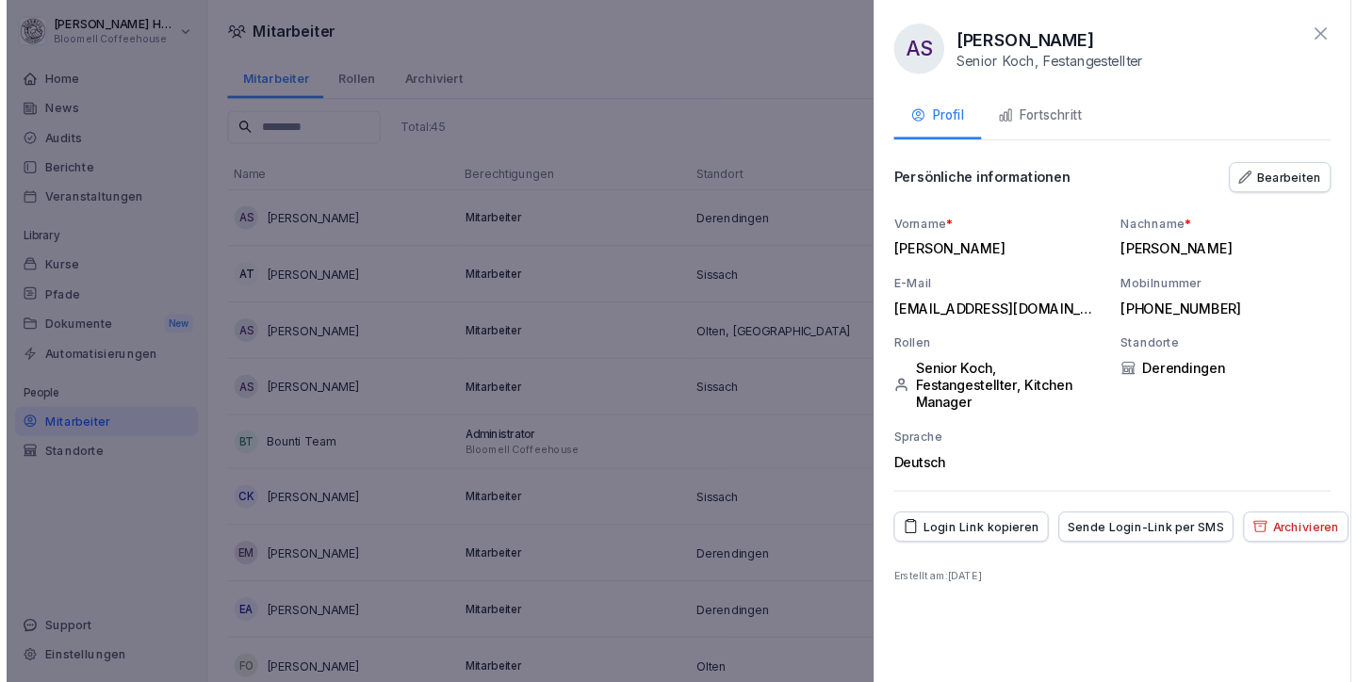
scroll to position [0, 0]
